Goal: Find contact information: Find contact information

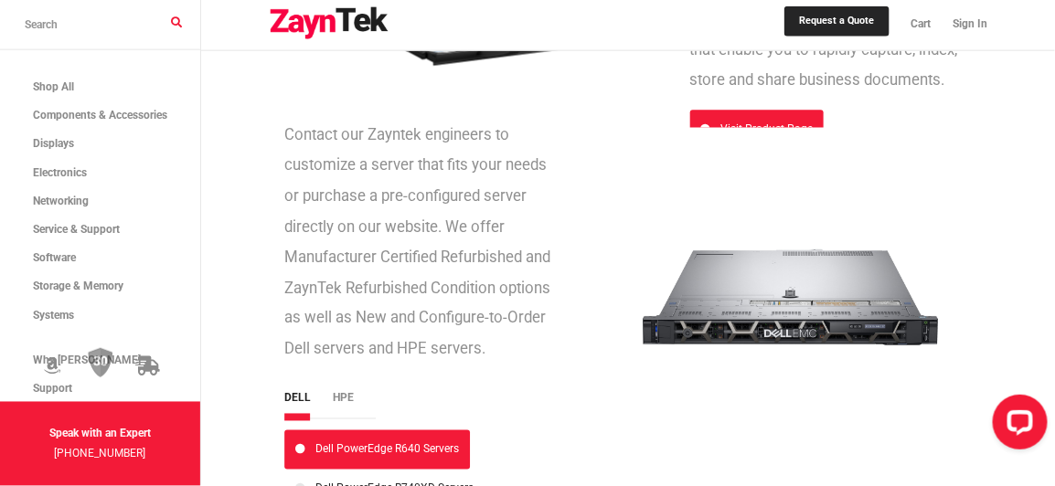
scroll to position [2958, 0]
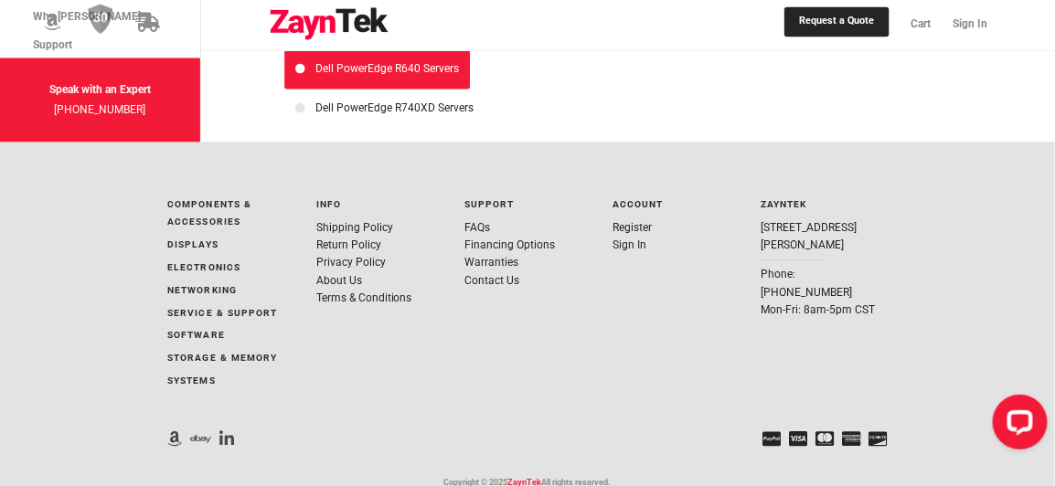
click at [621, 295] on div "Account Register Sign In" at bounding box center [676, 296] width 148 height 221
click at [326, 274] on link "About Us" at bounding box center [339, 280] width 46 height 13
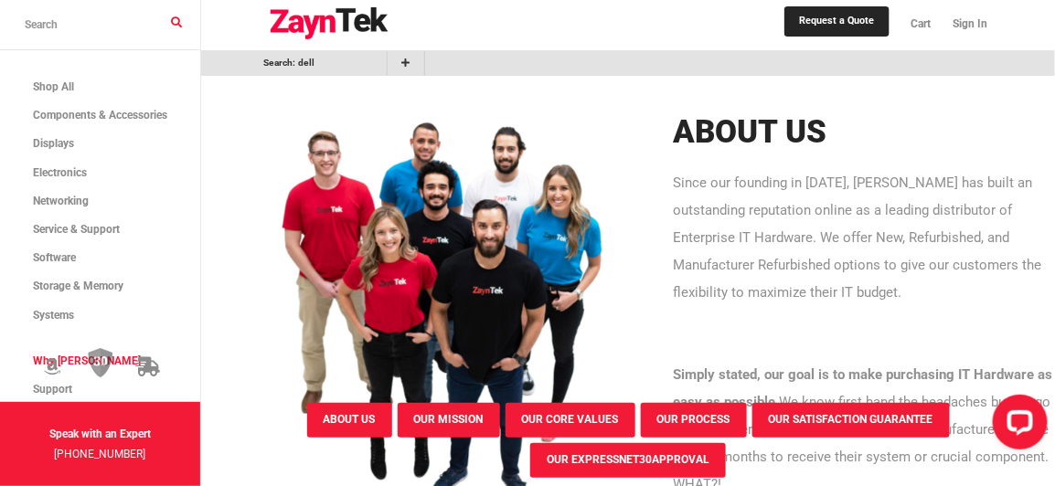
click at [82, 28] on input "search products" at bounding box center [100, 25] width 200 height 50
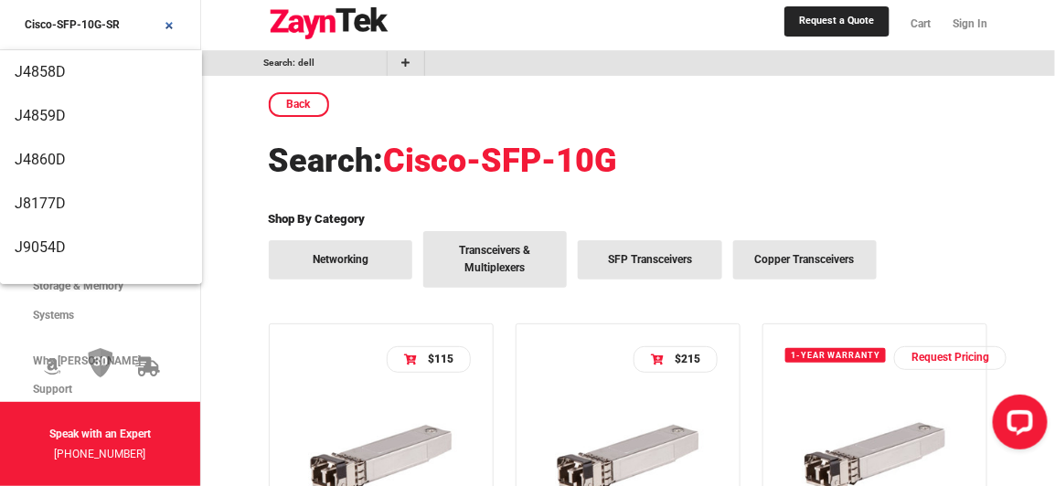
type input "Cisco-SFP-10G-SR"
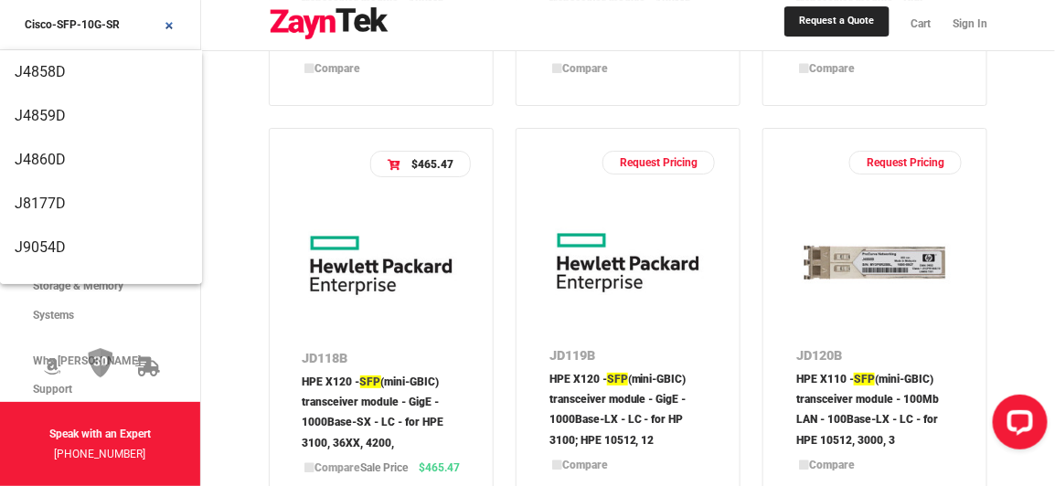
scroll to position [1828, 0]
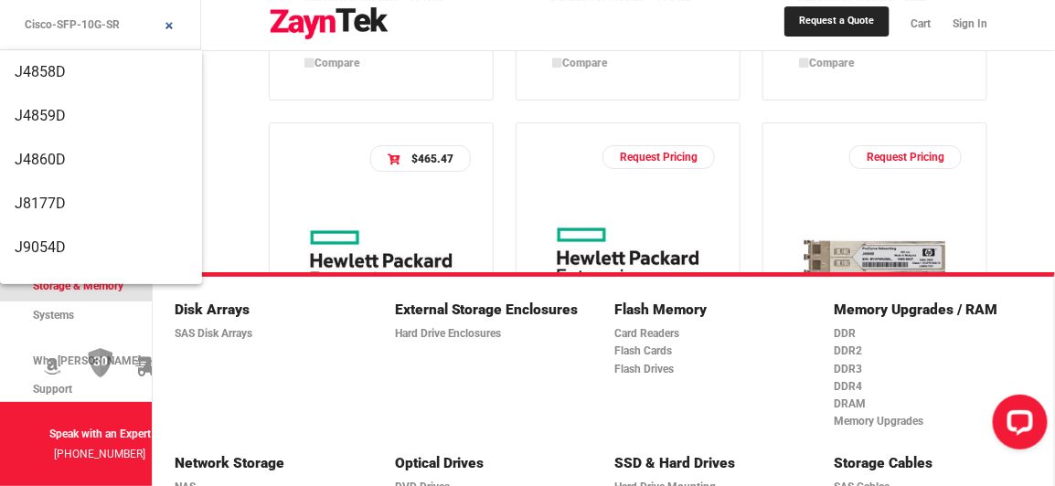
click at [113, 286] on span "Storage & Memory" at bounding box center [78, 286] width 91 height 13
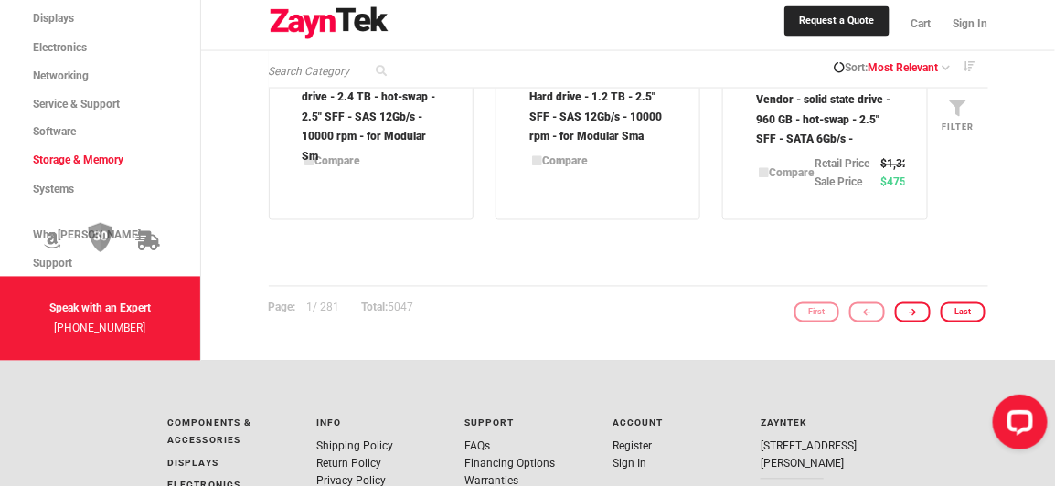
scroll to position [2609, 0]
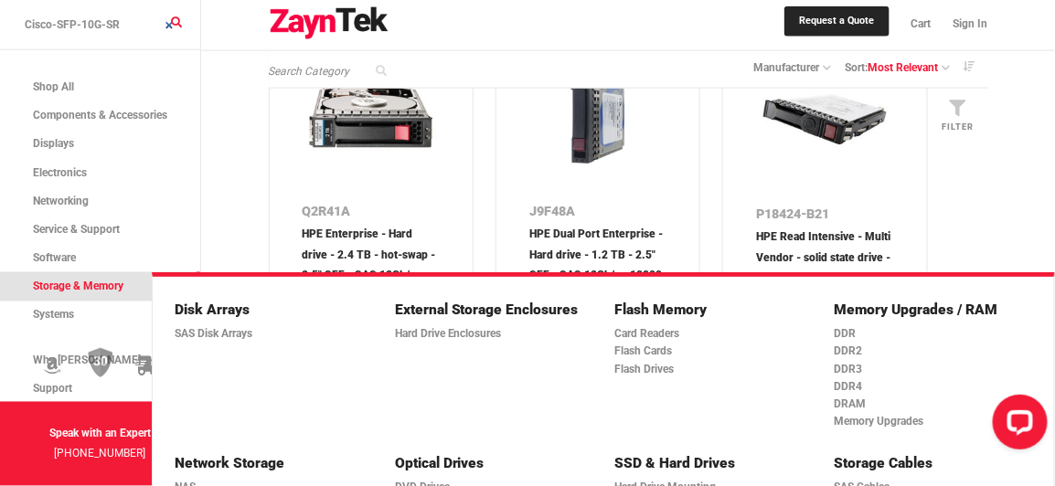
click at [88, 283] on span "Storage & Memory" at bounding box center [78, 286] width 91 height 13
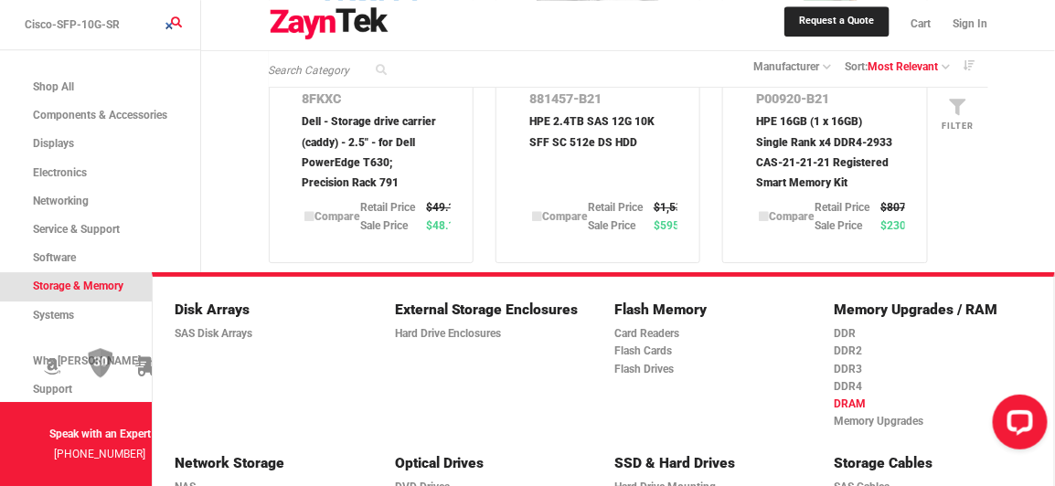
scroll to position [1529, 0]
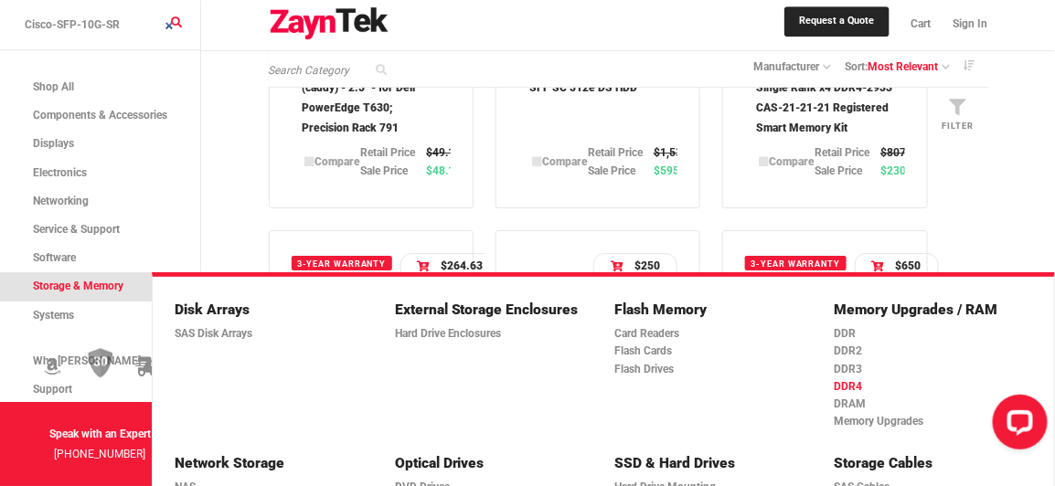
click at [848, 386] on link "DDR4" at bounding box center [928, 387] width 187 height 17
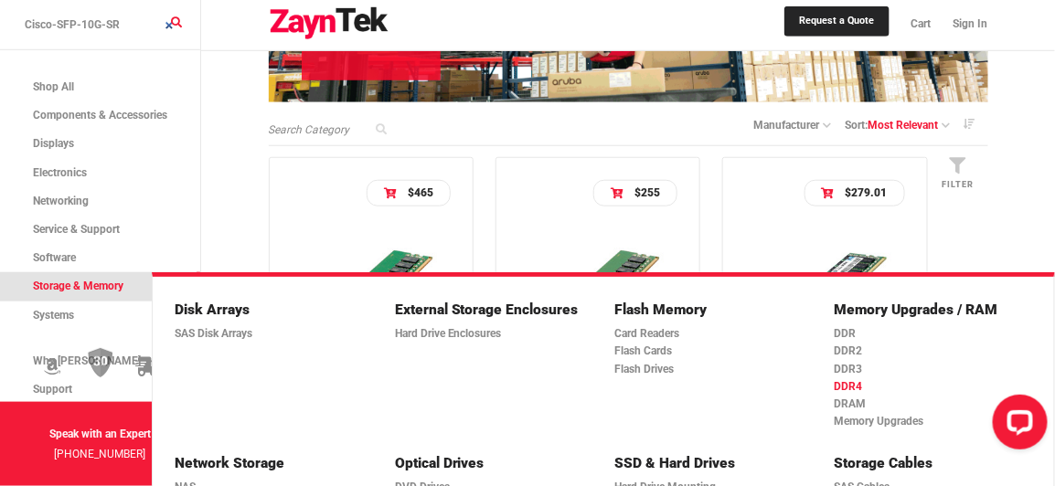
scroll to position [415, 0]
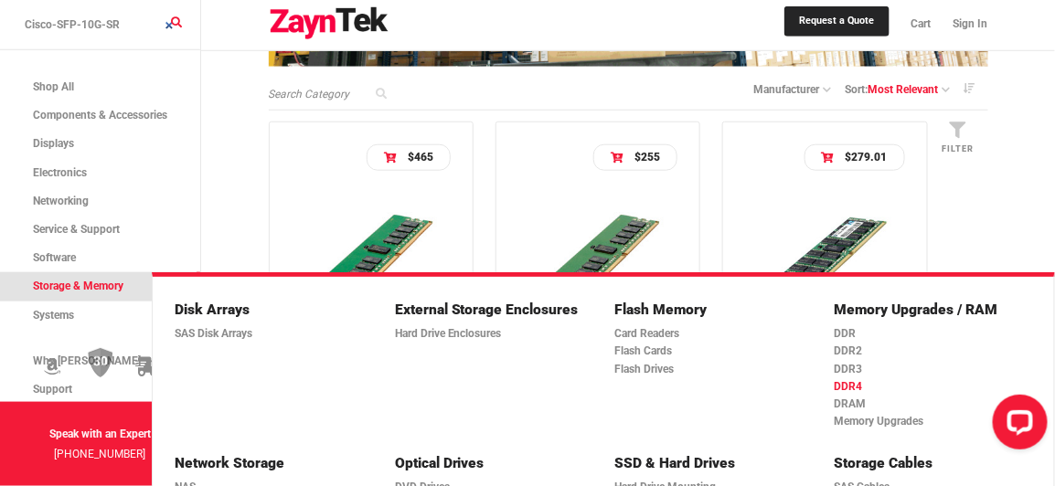
click at [848, 386] on link "DDR4" at bounding box center [928, 387] width 187 height 17
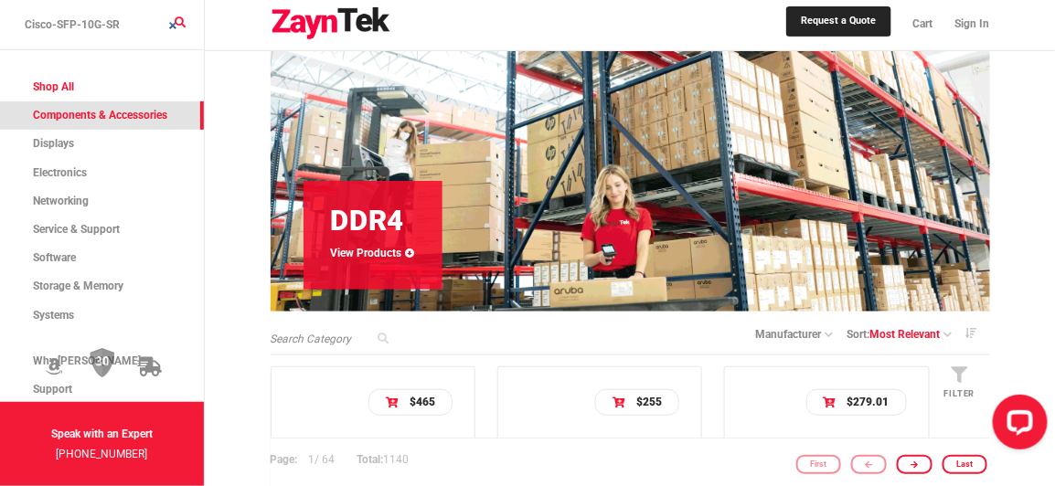
scroll to position [165, 0]
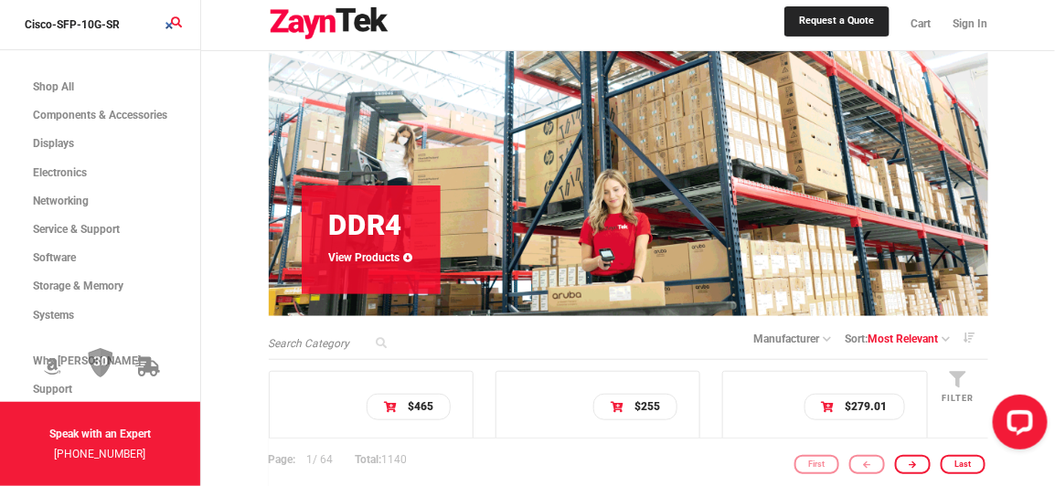
click at [168, 23] on input "Cisco-SFP-10G-SR" at bounding box center [100, 25] width 200 height 50
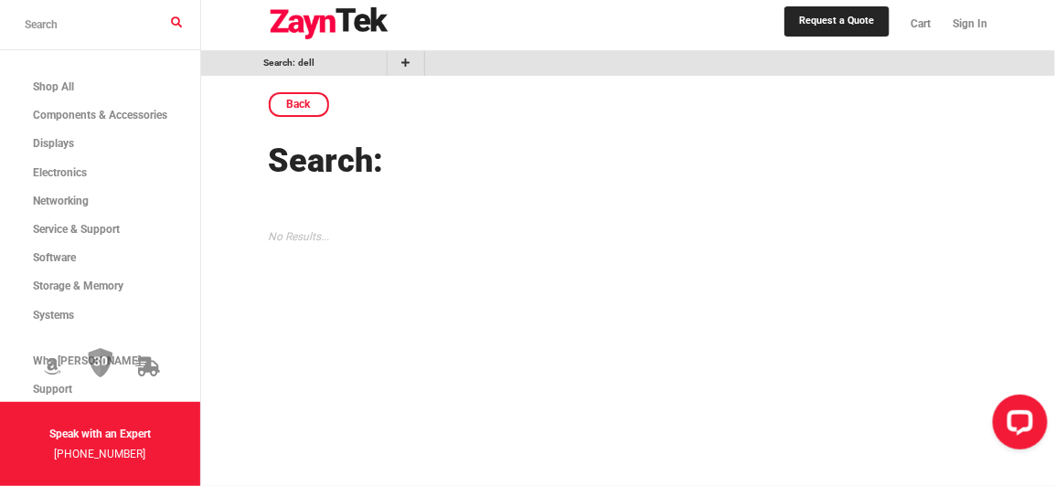
click at [98, 24] on input "search products" at bounding box center [100, 25] width 200 height 50
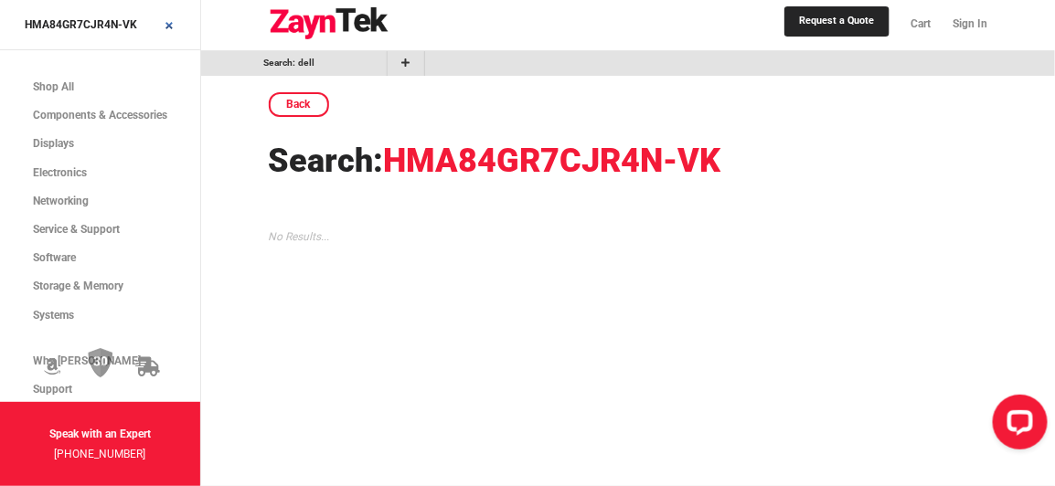
click at [145, 22] on input "HMA84GR7CJR4N-VK" at bounding box center [100, 25] width 200 height 50
type input "HMA84GR7CJR4N-VK"
click at [171, 24] on input "HMA84GR7CJR4N-VK" at bounding box center [100, 25] width 200 height 50
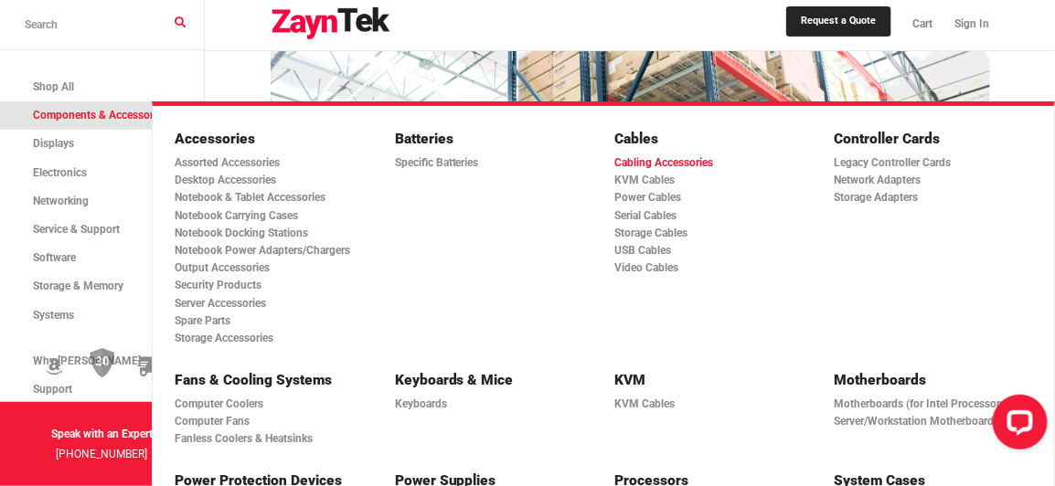
scroll to position [165, 0]
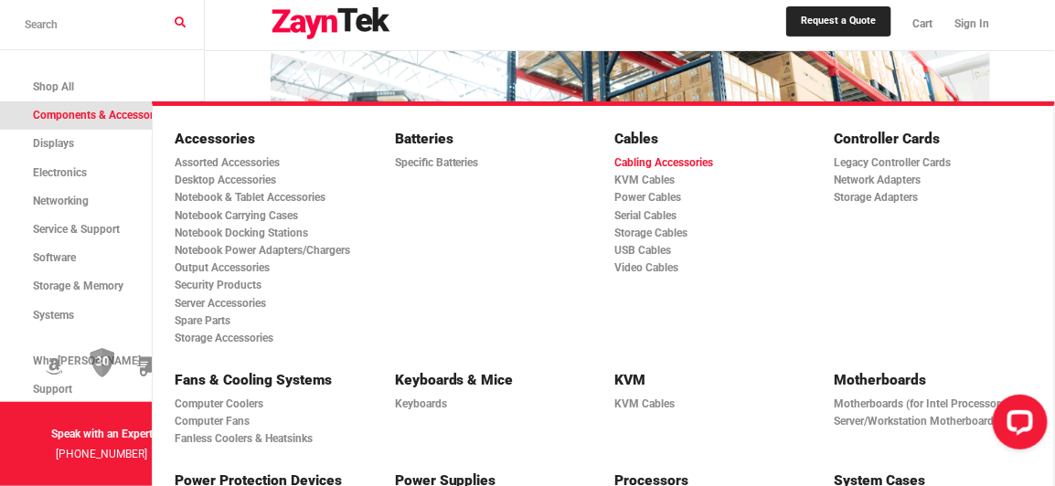
click at [665, 161] on link "Cabling Accessories" at bounding box center [707, 163] width 187 height 17
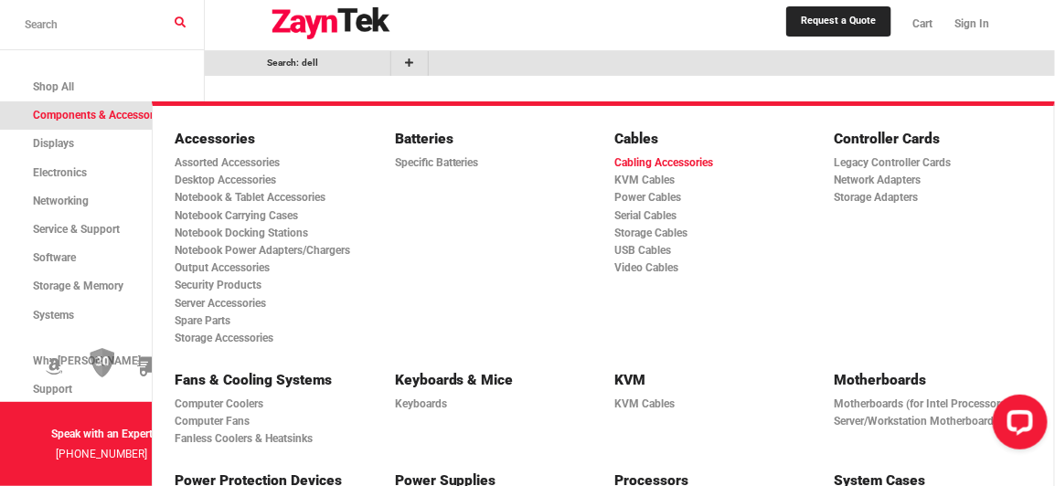
click at [673, 161] on link "Cabling Accessories" at bounding box center [707, 163] width 187 height 17
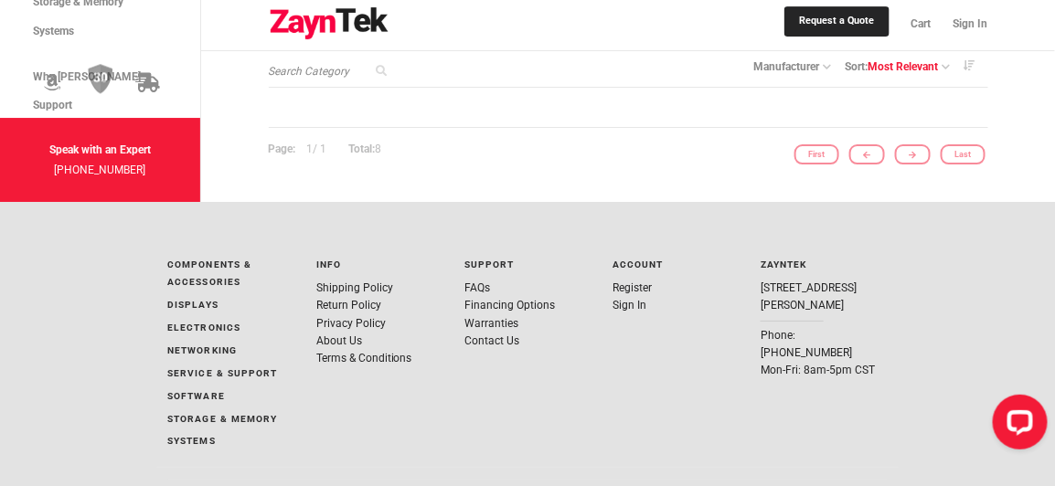
scroll to position [1745, 0]
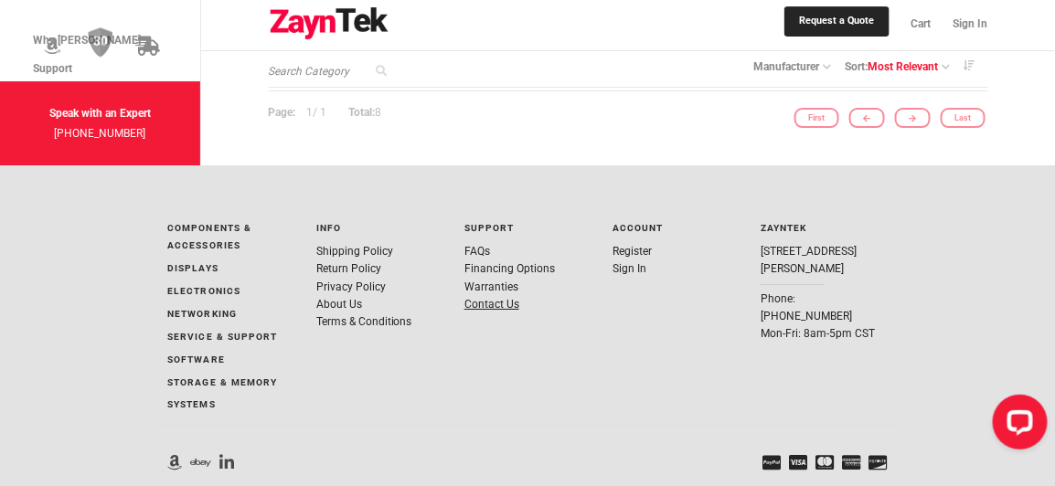
click at [488, 301] on link "Contact Us" at bounding box center [491, 304] width 55 height 13
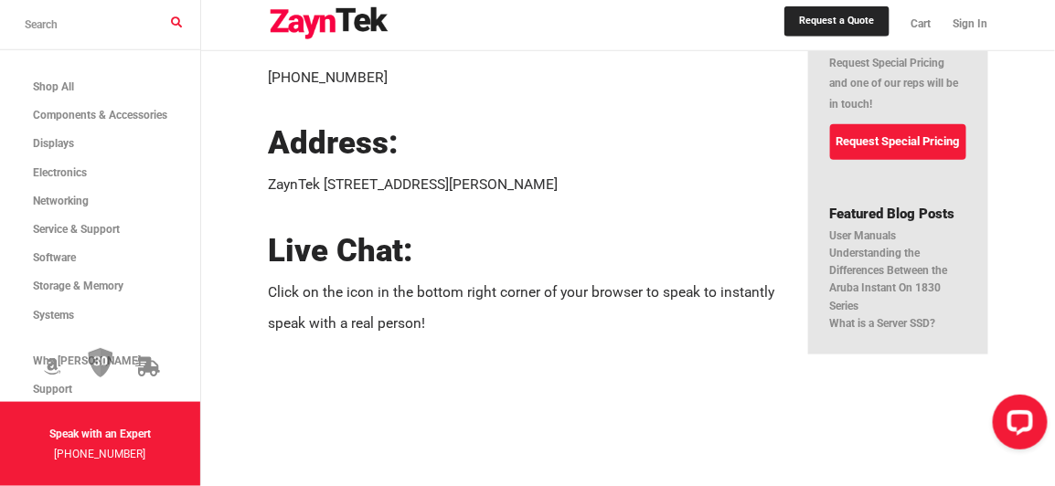
scroll to position [332, 0]
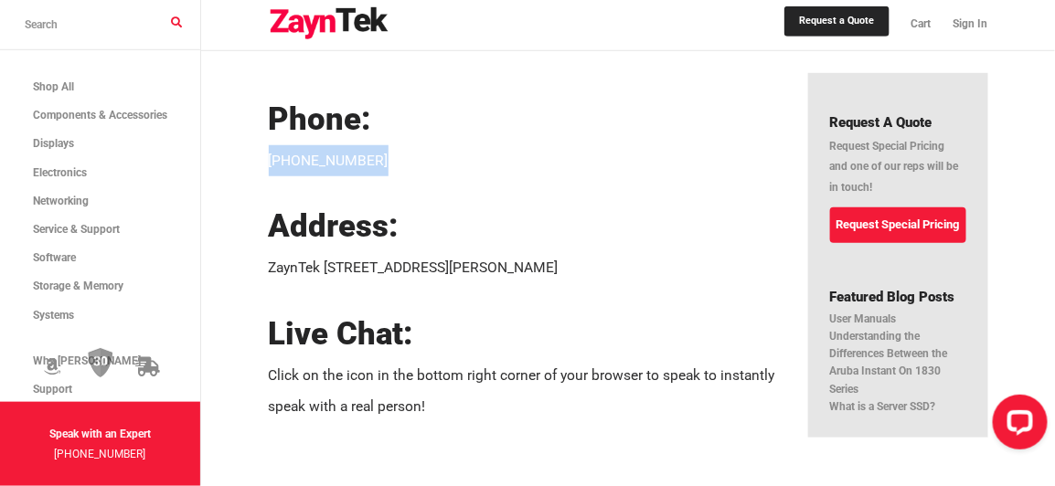
drag, startPoint x: 385, startPoint y: 157, endPoint x: 261, endPoint y: 156, distance: 123.4
click at [261, 156] on div "Request a Quote Cart Sign In Search: dell Contact Us Click on the Live Chat ico…" at bounding box center [628, 132] width 854 height 929
copy p "[PHONE_NUMBER]"
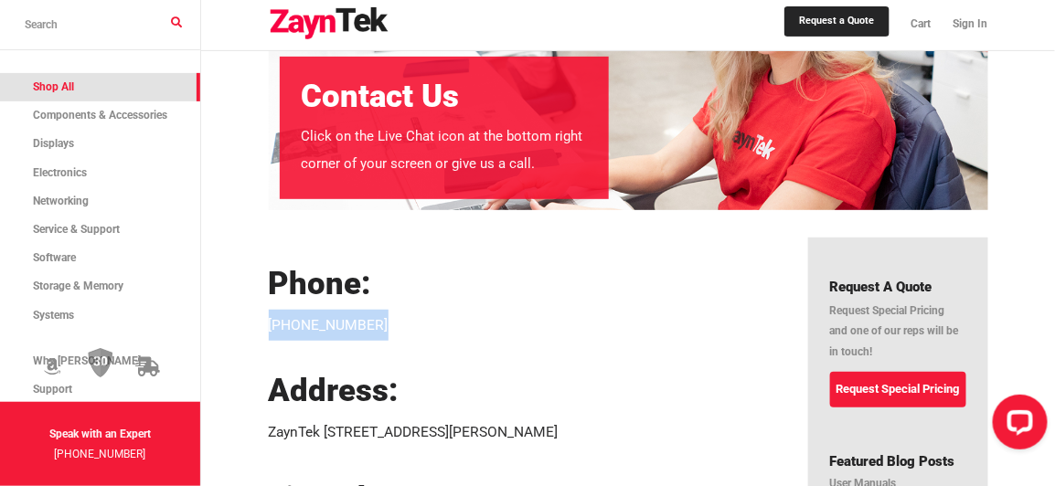
scroll to position [165, 0]
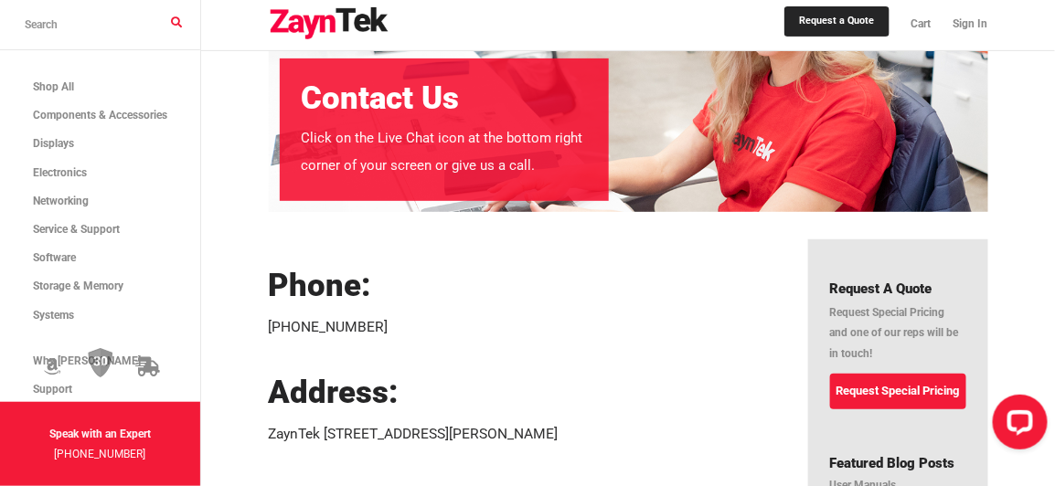
click at [77, 23] on input "search products" at bounding box center [100, 25] width 200 height 50
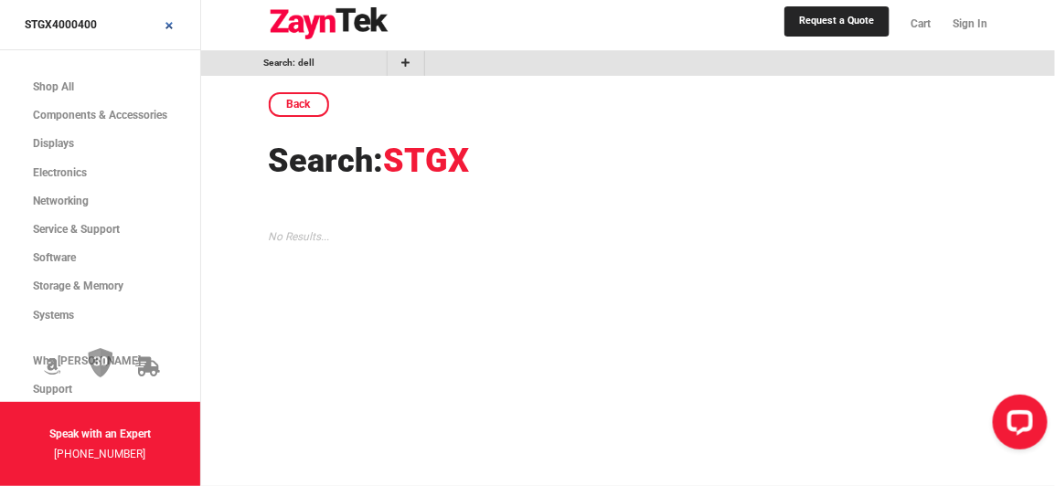
type input "STGX4000400"
click at [168, 23] on input "STGX4000400" at bounding box center [100, 25] width 200 height 50
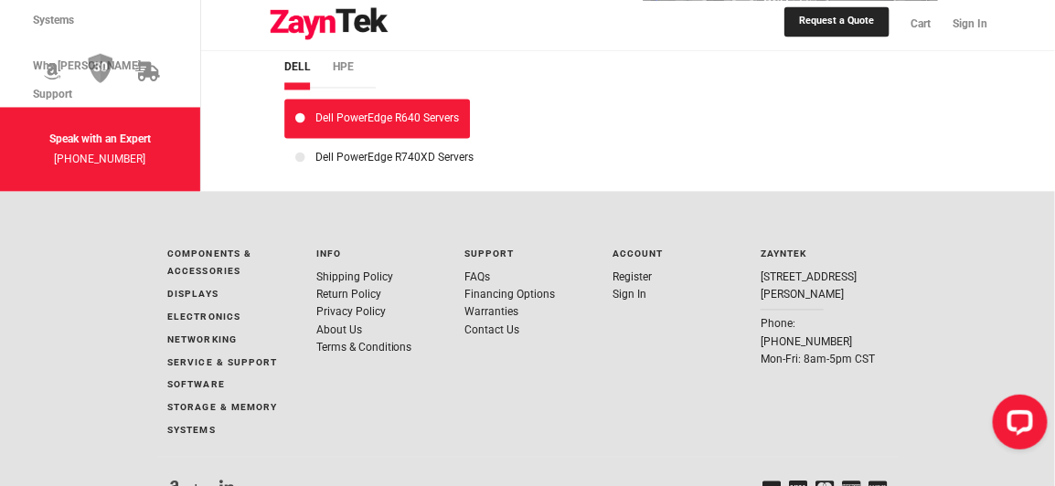
scroll to position [2958, 0]
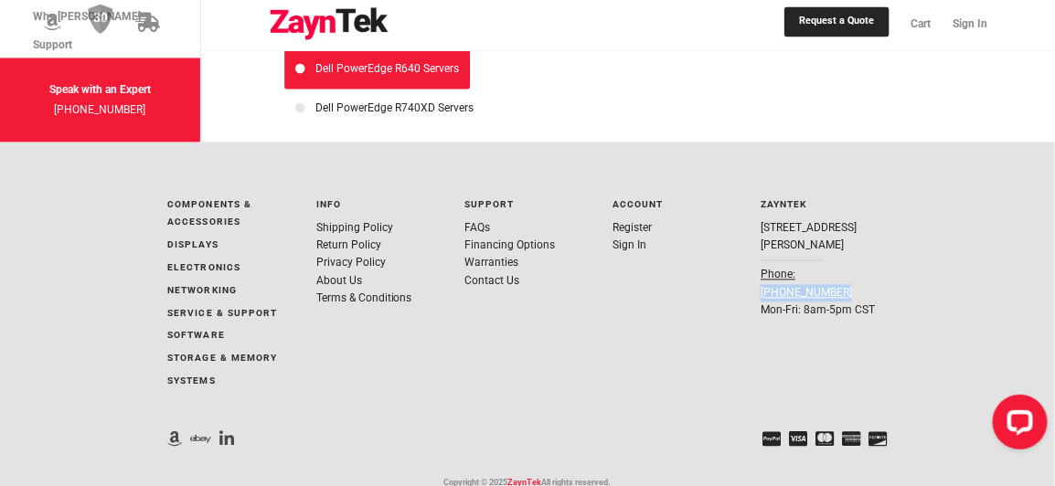
drag, startPoint x: 886, startPoint y: 222, endPoint x: 801, endPoint y: 232, distance: 85.6
click at [801, 232] on div "ZaynTek [STREET_ADDRESS][PERSON_NAME] Phone: [PHONE_NUMBER] Mon-Fri: 8am-5pm CST" at bounding box center [824, 258] width 126 height 123
copy link "[PHONE_NUMBER]"
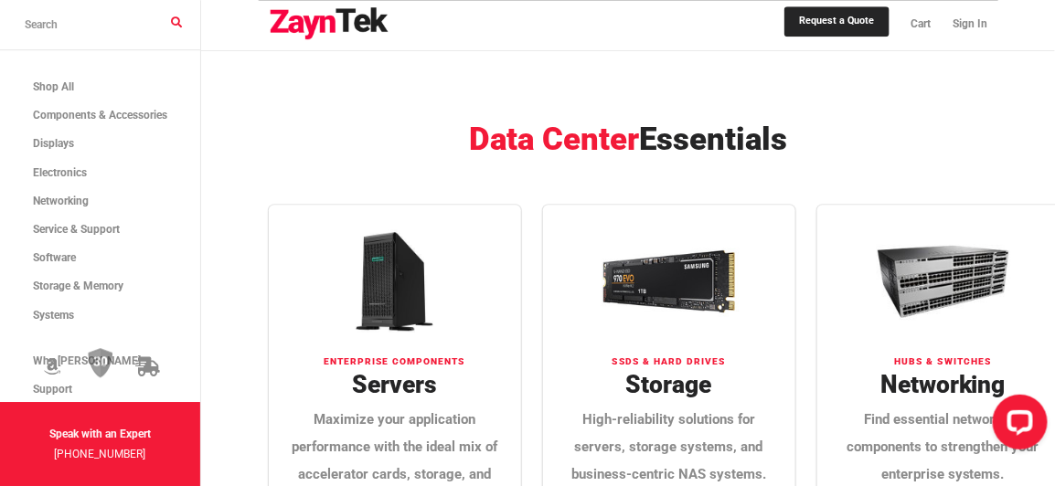
scroll to position [1496, 0]
